Goal: Task Accomplishment & Management: Manage account settings

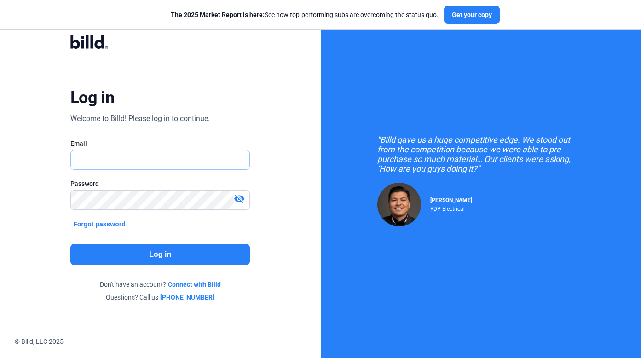
type input "[PERSON_NAME][EMAIL_ADDRESS][DOMAIN_NAME]"
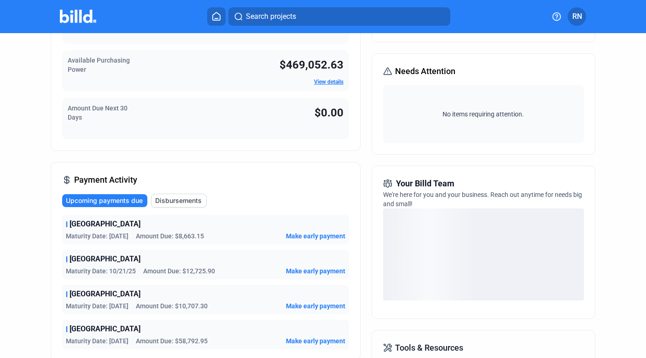
scroll to position [201, 0]
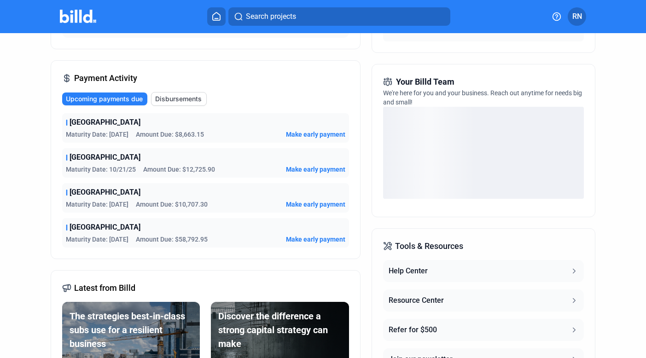
click at [183, 94] on button "Disbursements" at bounding box center [179, 99] width 56 height 14
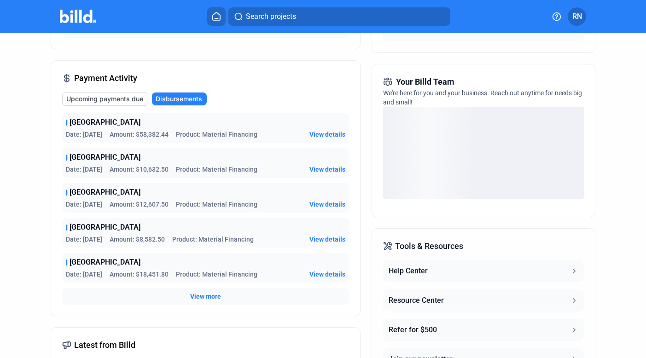
click at [217, 294] on span "View more" at bounding box center [205, 296] width 31 height 9
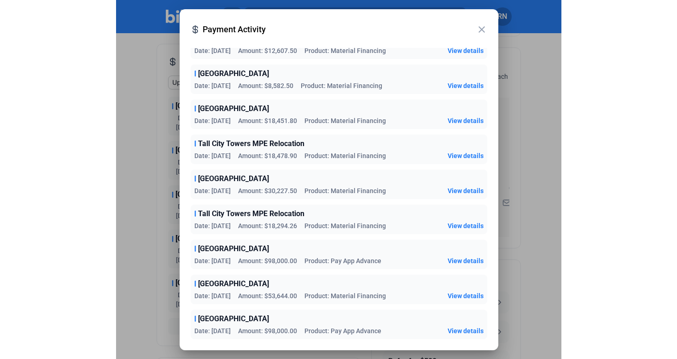
scroll to position [98, 0]
